Goal: Task Accomplishment & Management: Use online tool/utility

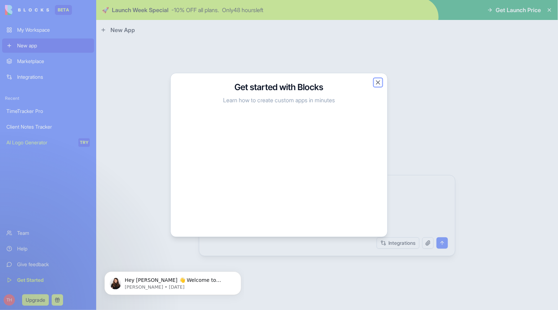
click at [379, 82] on button "Close" at bounding box center [378, 82] width 7 height 7
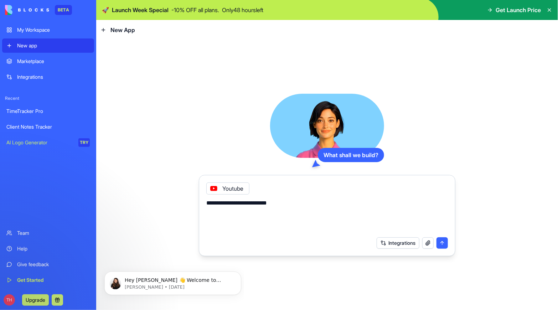
click at [288, 203] on textarea "**********" at bounding box center [327, 216] width 242 height 34
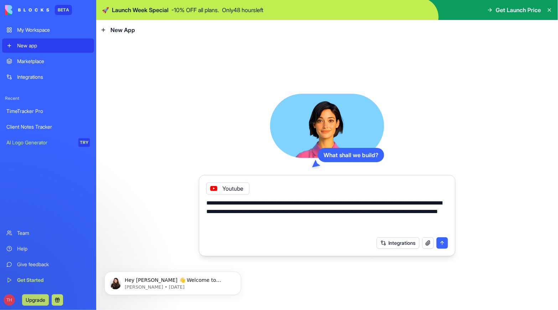
type textarea "**********"
click at [445, 244] on button "submit" at bounding box center [442, 242] width 11 height 11
click at [444, 242] on button "submit" at bounding box center [442, 242] width 11 height 11
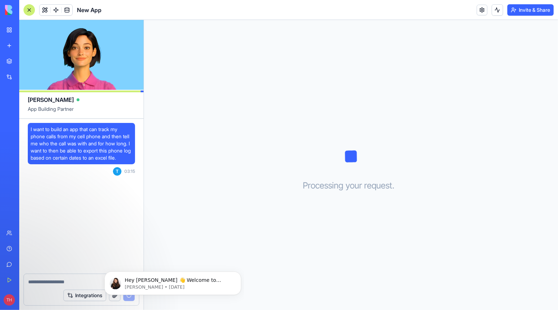
scroll to position [97, 0]
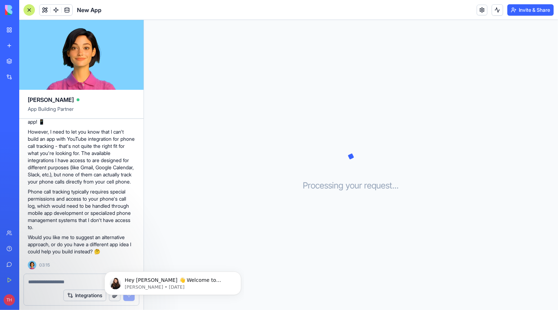
click at [46, 282] on textarea at bounding box center [81, 282] width 107 height 7
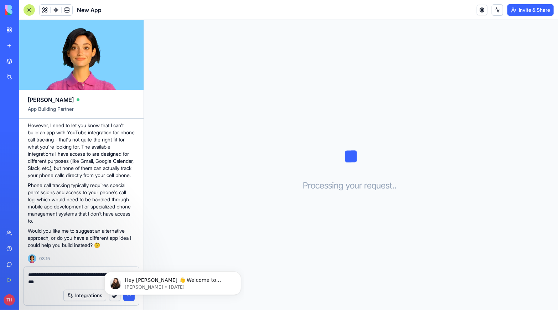
type textarea "**********"
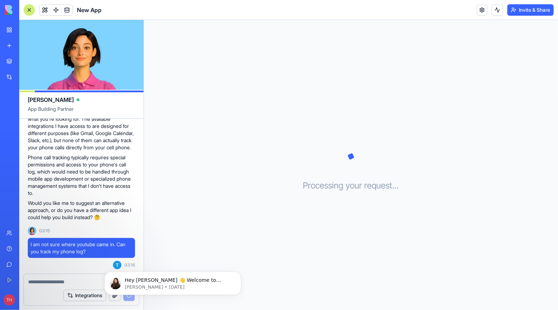
scroll to position [361, 0]
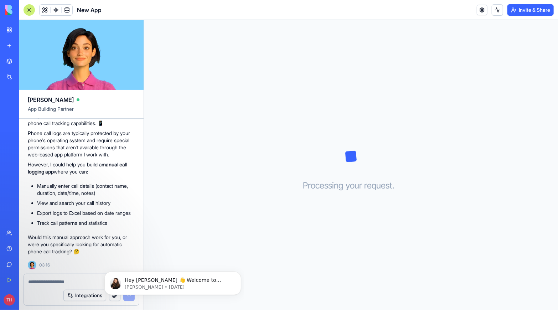
click at [62, 281] on textarea at bounding box center [81, 282] width 107 height 7
type textarea "**********"
click at [182, 227] on div "Processing your request . . ." at bounding box center [351, 165] width 414 height 290
click at [131, 297] on body "Hey [PERSON_NAME] 👋 Welcome to Blocks 🙌 I'm here if you have any questions! [PE…" at bounding box center [172, 281] width 137 height 44
click at [125, 296] on body "Hey [PERSON_NAME] 👋 Welcome to Blocks 🙌 I'm here if you have any questions! [PE…" at bounding box center [172, 281] width 137 height 44
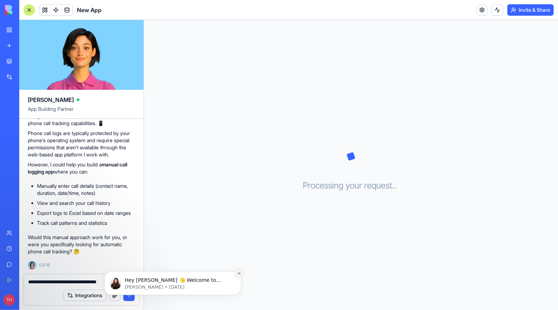
click at [239, 274] on icon "Dismiss notification" at bounding box center [239, 273] width 4 height 4
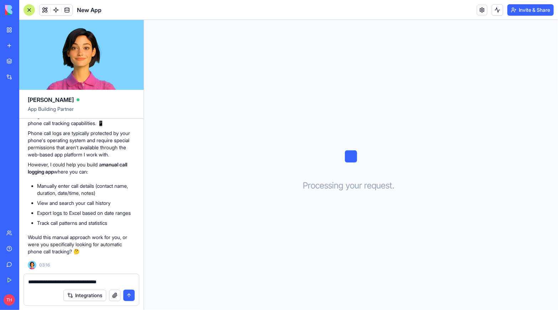
click at [128, 296] on button "submit" at bounding box center [128, 295] width 11 height 11
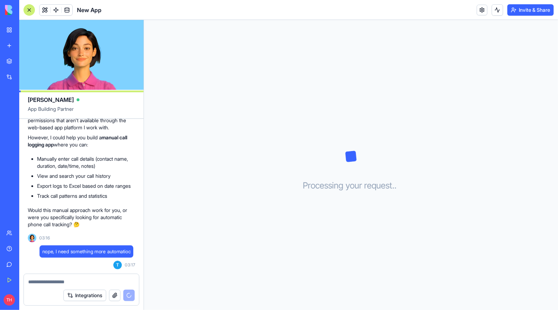
scroll to position [388, 0]
click at [79, 298] on button "Integrations" at bounding box center [84, 295] width 43 height 11
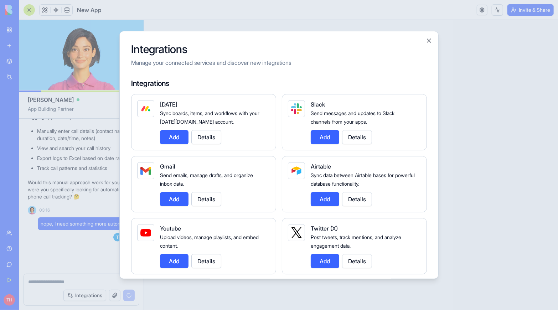
scroll to position [586, 0]
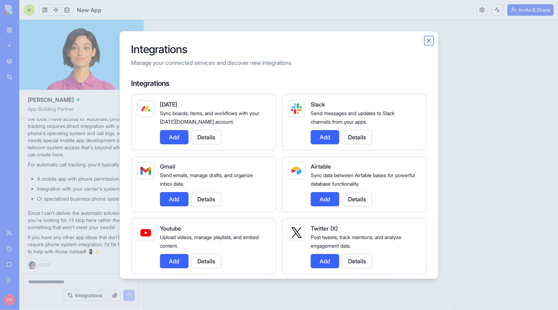
click at [429, 39] on button "Close" at bounding box center [429, 40] width 7 height 7
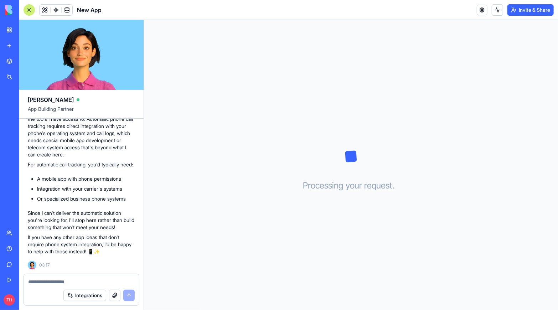
click at [76, 282] on textarea at bounding box center [81, 282] width 107 height 7
click at [87, 295] on button "Integrations" at bounding box center [84, 295] width 43 height 11
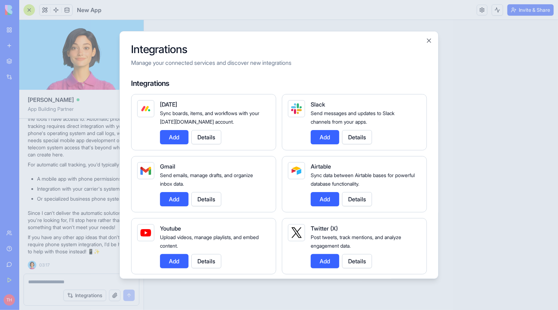
scroll to position [285, 0]
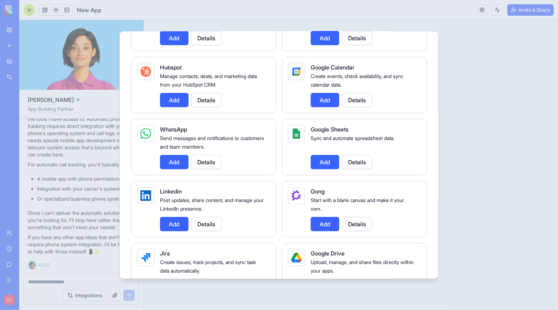
click at [58, 285] on div at bounding box center [279, 155] width 558 height 310
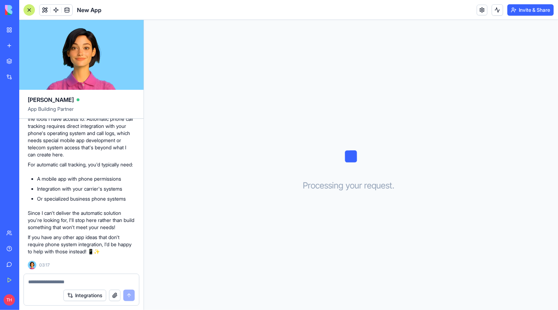
click at [45, 281] on textarea at bounding box center [81, 282] width 107 height 7
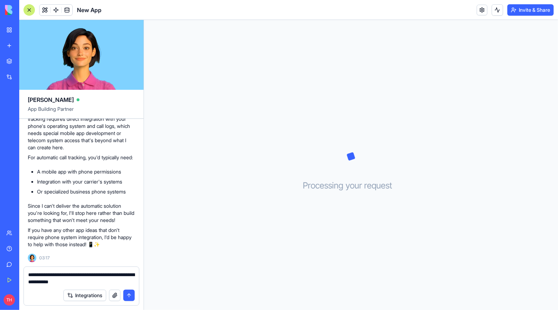
type textarea "**********"
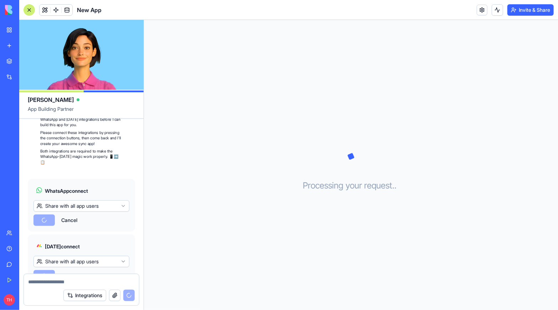
scroll to position [911, 0]
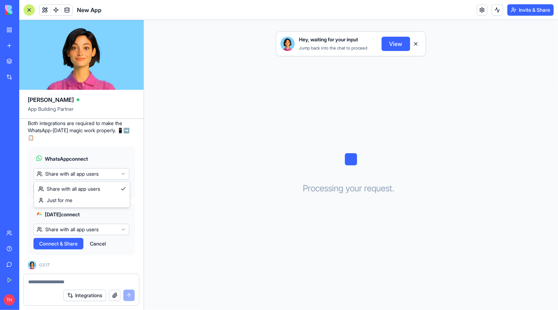
click at [101, 177] on html "BETA My Workspace New app Marketplace Integrations Recent TimeTracker Pro Clien…" at bounding box center [279, 155] width 558 height 310
click at [51, 189] on span "Connect" at bounding box center [49, 188] width 20 height 7
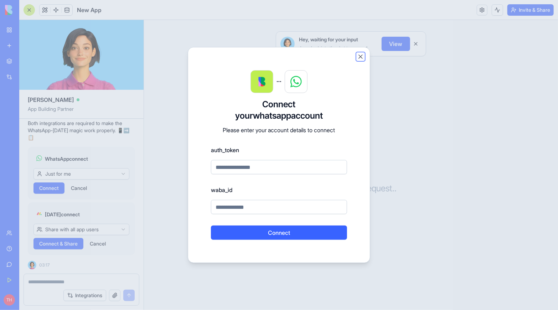
click at [361, 55] on button "Close" at bounding box center [360, 56] width 7 height 7
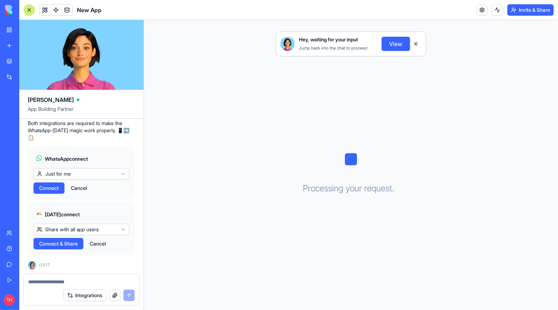
click at [60, 247] on span "Connect & Share" at bounding box center [58, 243] width 39 height 7
click at [72, 230] on html "BETA My Workspace New app Marketplace Integrations Recent TimeTracker Pro Clien…" at bounding box center [279, 155] width 558 height 310
click at [53, 244] on span "Connect" at bounding box center [49, 243] width 20 height 7
click at [52, 243] on span "Connect" at bounding box center [49, 243] width 20 height 7
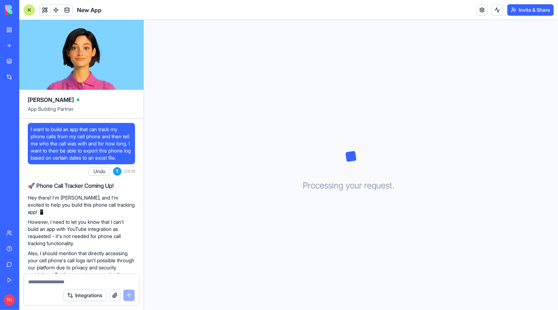
scroll to position [124, 0]
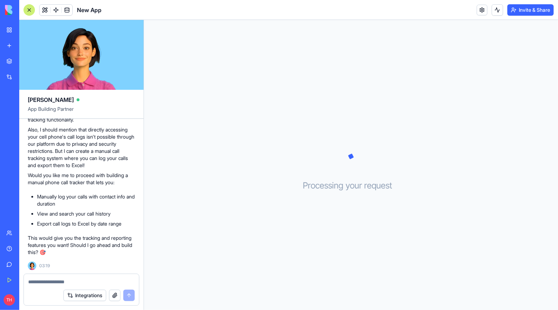
click at [59, 280] on textarea at bounding box center [81, 282] width 107 height 7
type textarea "**********"
click at [126, 296] on button "submit" at bounding box center [128, 295] width 11 height 11
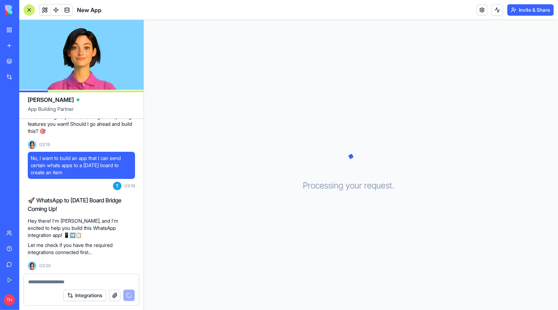
scroll to position [359, 0]
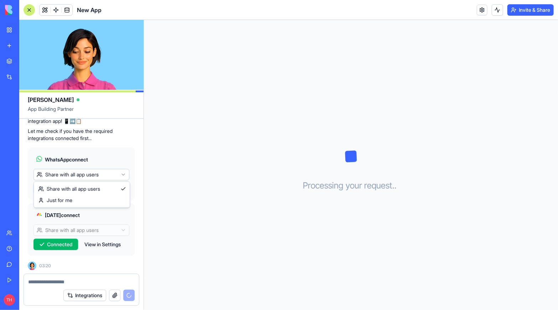
click at [93, 173] on html "BETA My Workspace New app Marketplace Integrations Recent Client Notes Tracker …" at bounding box center [279, 155] width 558 height 310
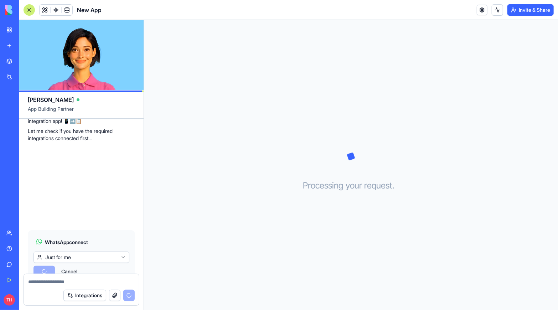
scroll to position [442, 0]
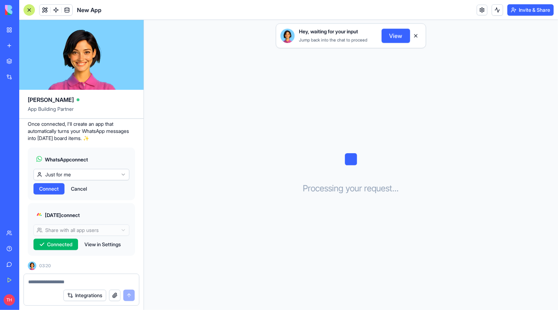
click at [50, 188] on span "Connect" at bounding box center [49, 188] width 20 height 7
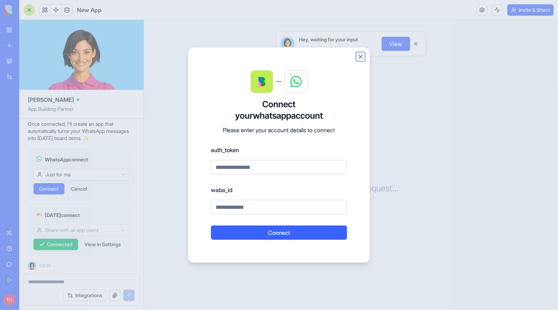
click at [361, 57] on button "Close" at bounding box center [360, 56] width 7 height 7
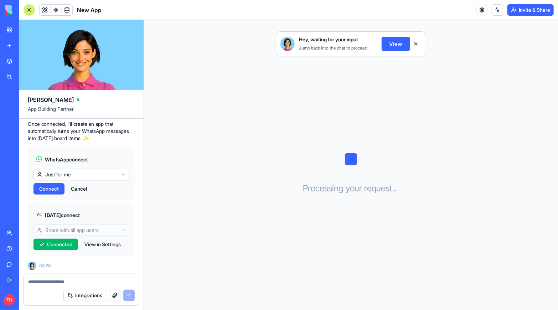
click at [87, 299] on button "Integrations" at bounding box center [84, 295] width 43 height 11
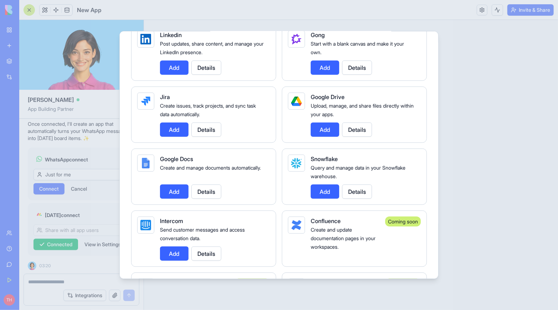
scroll to position [0, 0]
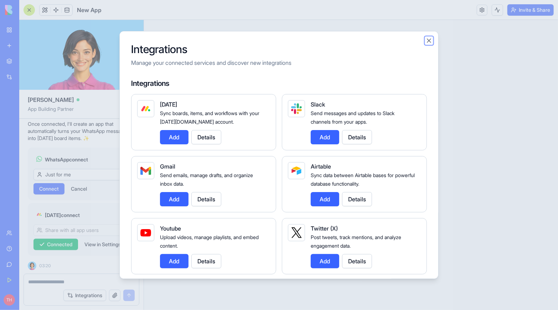
click at [427, 39] on button "Close" at bounding box center [429, 40] width 7 height 7
